Goal: Find specific page/section: Find specific page/section

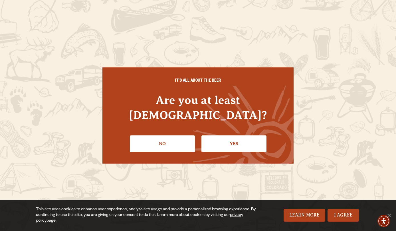
click at [222, 136] on link "Yes" at bounding box center [233, 144] width 65 height 17
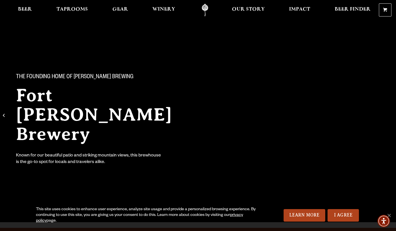
click at [46, 102] on h2 "Fort [PERSON_NAME] Brewery" at bounding box center [105, 115] width 178 height 58
click at [70, 7] on link "Taprooms" at bounding box center [72, 10] width 39 height 13
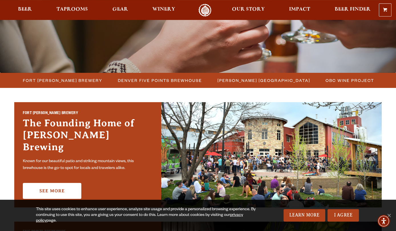
scroll to position [112, 0]
click at [51, 185] on link "See More" at bounding box center [52, 191] width 58 height 16
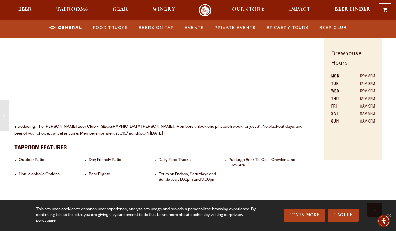
scroll to position [349, 0]
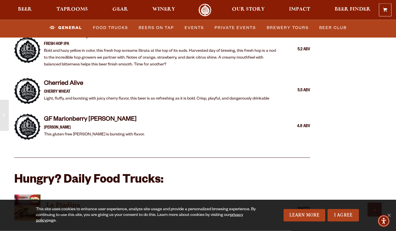
click at [105, 28] on link "Food Trucks" at bounding box center [111, 27] width 40 height 13
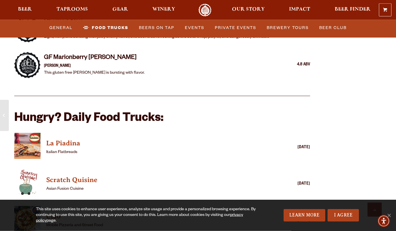
scroll to position [1282, 0]
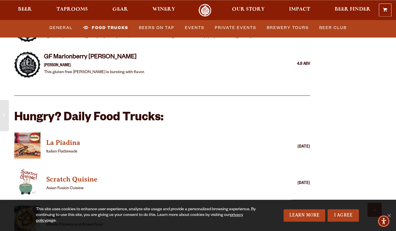
click at [56, 175] on h4 "Scratch Quisine" at bounding box center [153, 179] width 215 height 9
